Goal: Find specific page/section: Find specific page/section

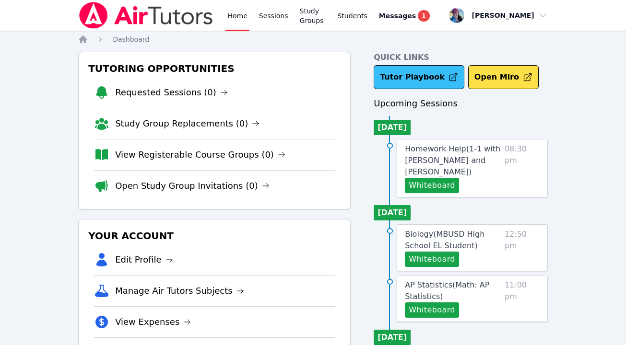
click at [406, 76] on link "Tutor Playbook" at bounding box center [419, 77] width 91 height 24
